Goal: Task Accomplishment & Management: Manage account settings

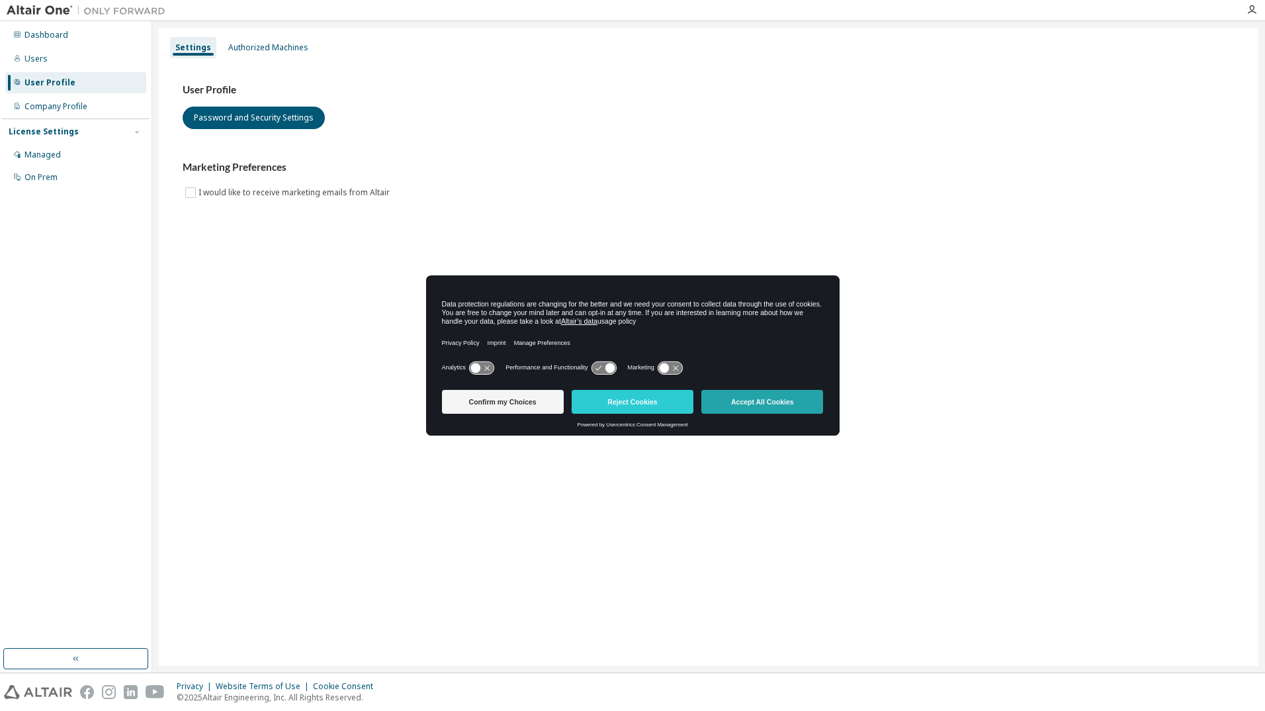
click at [757, 404] on button "Accept All Cookies" at bounding box center [762, 402] width 122 height 24
